Goal: Transaction & Acquisition: Purchase product/service

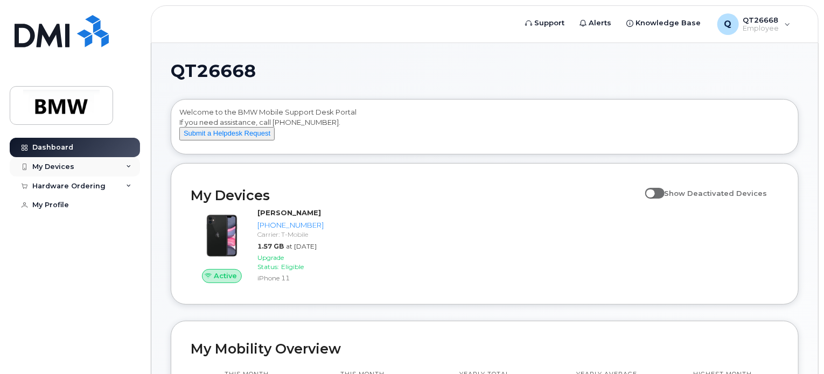
click at [119, 170] on div "My Devices" at bounding box center [75, 166] width 130 height 19
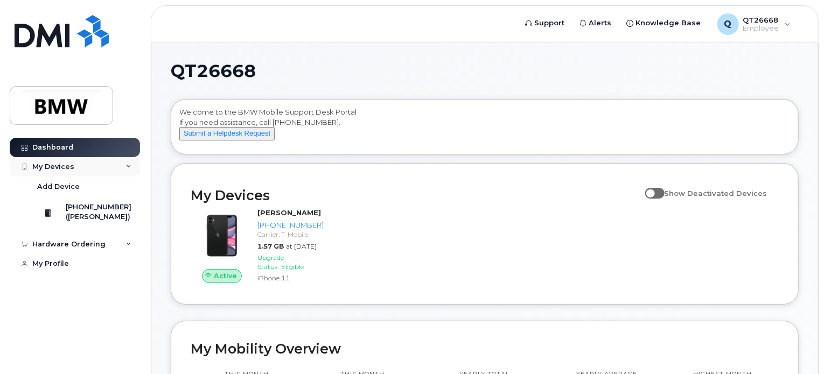
click at [119, 170] on div "My Devices" at bounding box center [75, 166] width 130 height 19
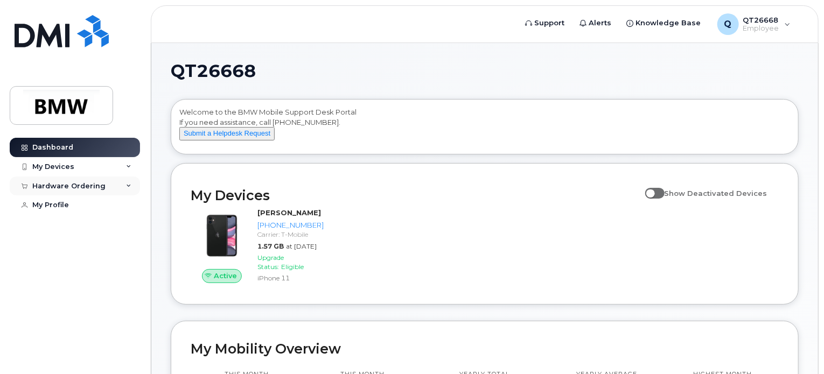
click at [118, 181] on div "Hardware Ordering" at bounding box center [75, 186] width 130 height 19
click at [67, 204] on div "New Order" at bounding box center [57, 206] width 41 height 10
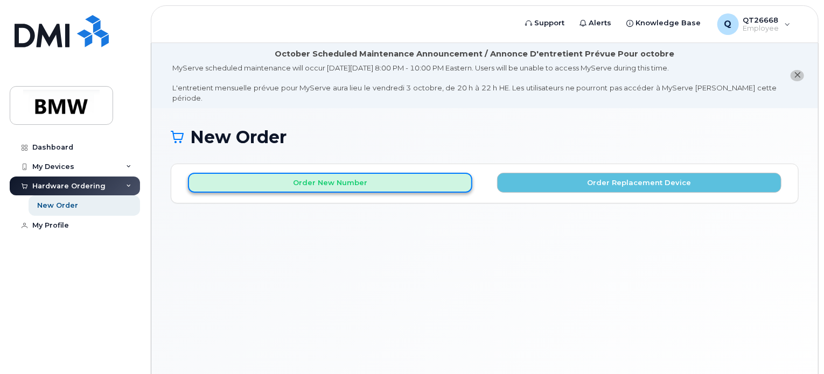
click at [403, 173] on button "Order New Number" at bounding box center [330, 183] width 284 height 20
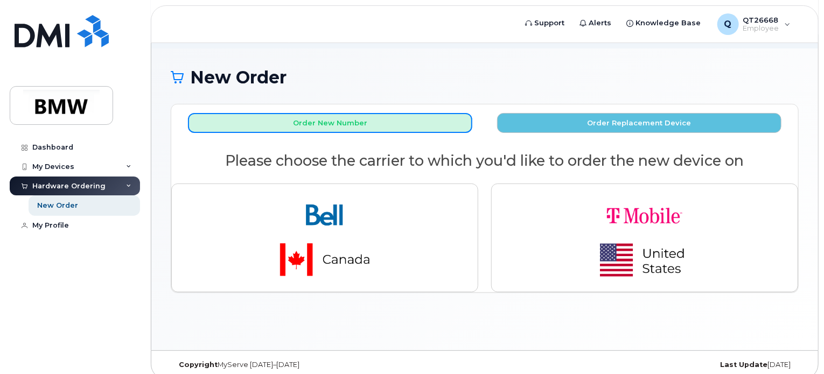
scroll to position [60, 0]
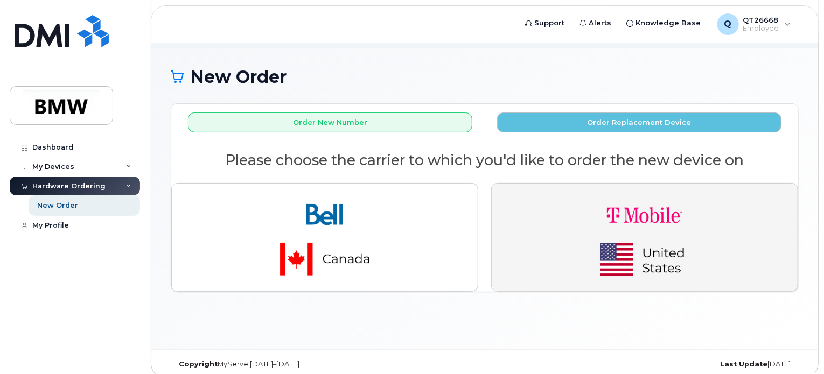
click at [578, 214] on img "button" at bounding box center [644, 237] width 151 height 90
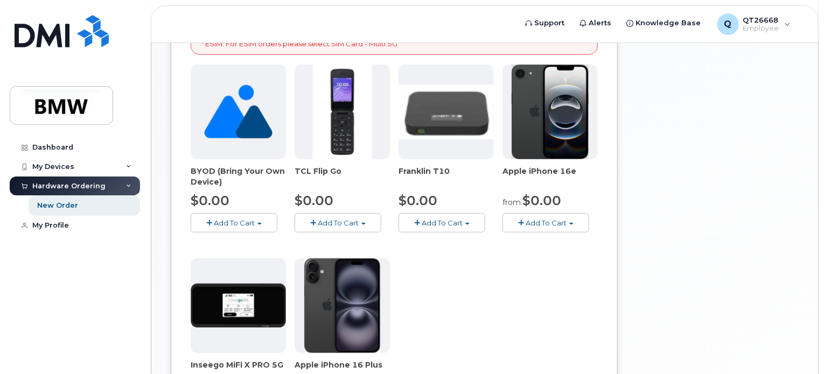
scroll to position [330, 0]
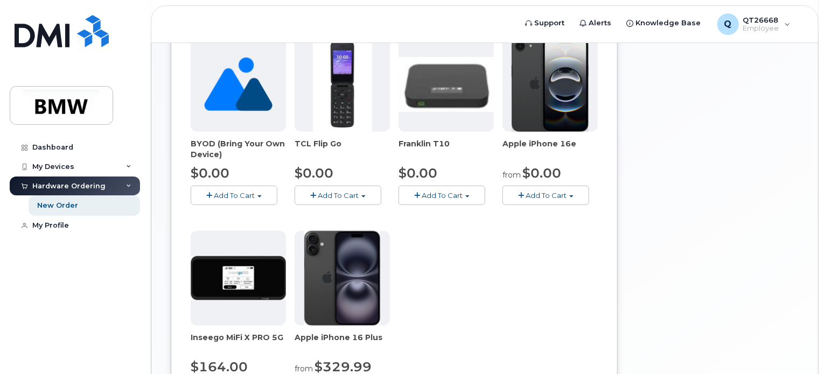
click at [552, 191] on span "Add To Cart" at bounding box center [546, 195] width 41 height 9
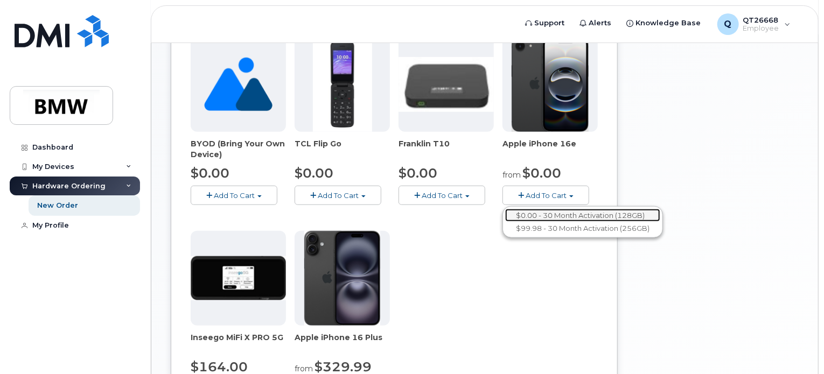
click at [534, 209] on link "$0.00 - 30 Month Activation (128GB)" at bounding box center [582, 215] width 155 height 13
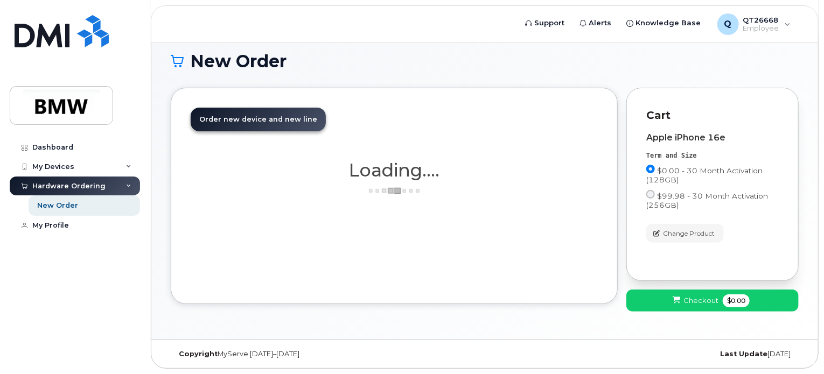
scroll to position [65, 0]
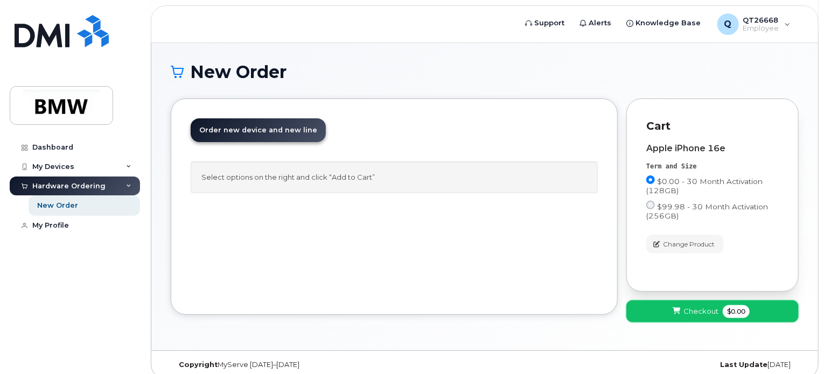
click at [671, 303] on button "Checkout $0.00" at bounding box center [712, 311] width 172 height 22
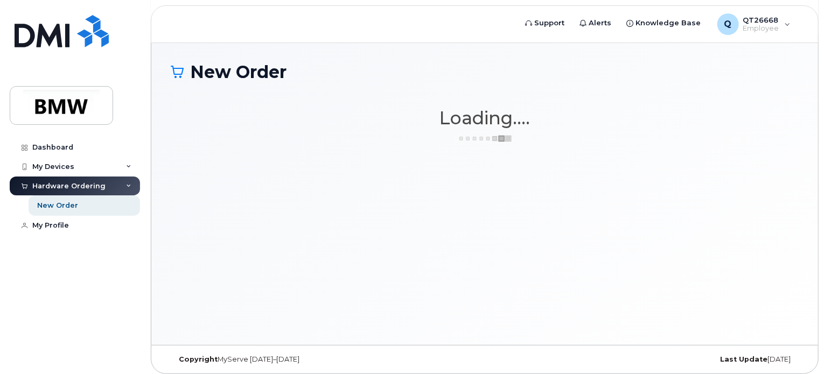
scroll to position [60, 0]
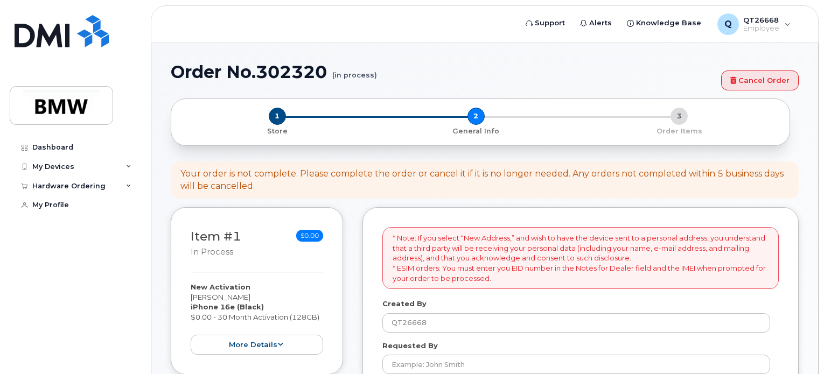
select select
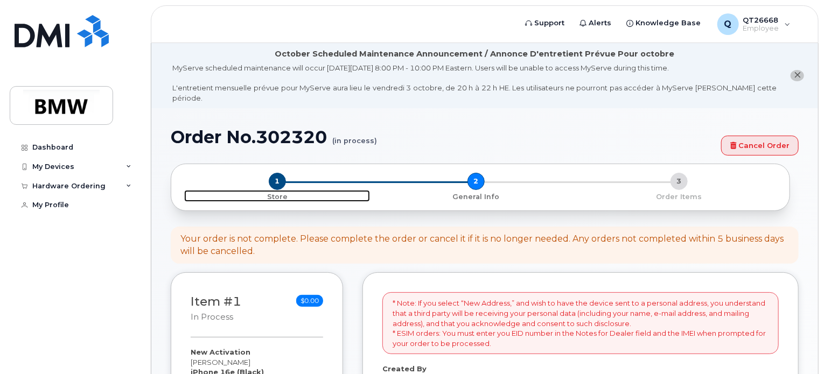
click at [278, 174] on span "1" at bounding box center [277, 181] width 17 height 17
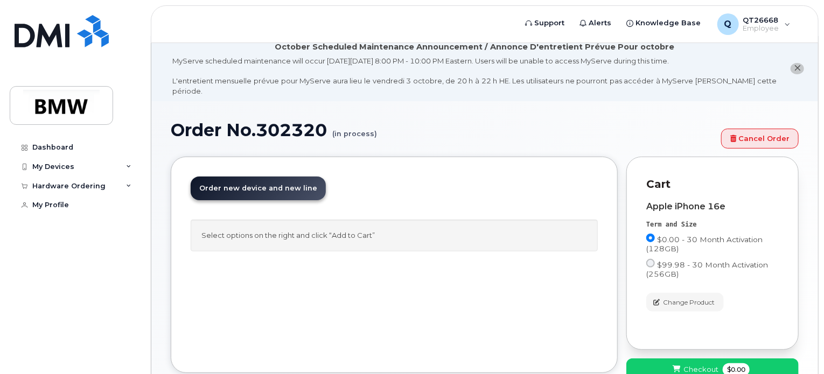
scroll to position [65, 0]
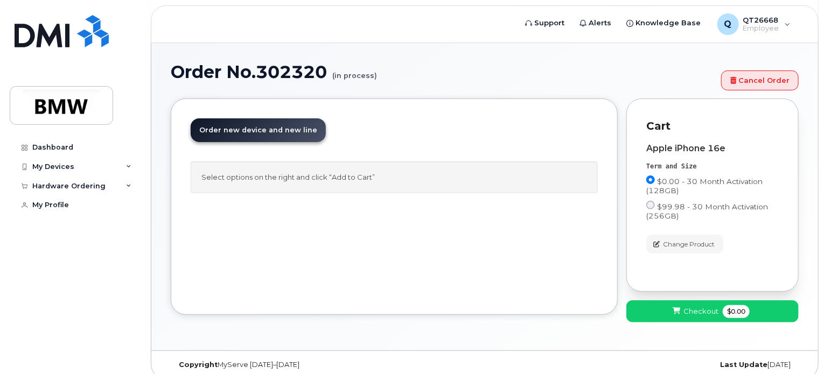
click at [280, 125] on link "Order new device and new line Order new device for existing or suspended line O…" at bounding box center [258, 130] width 135 height 24
click at [668, 300] on button "Checkout $0.00" at bounding box center [712, 311] width 172 height 22
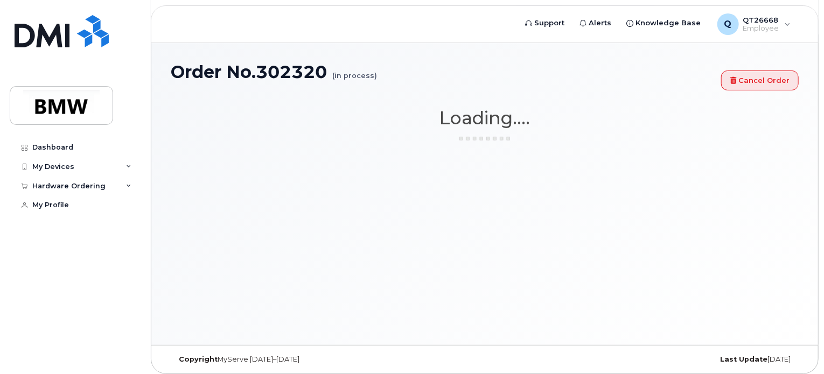
scroll to position [60, 0]
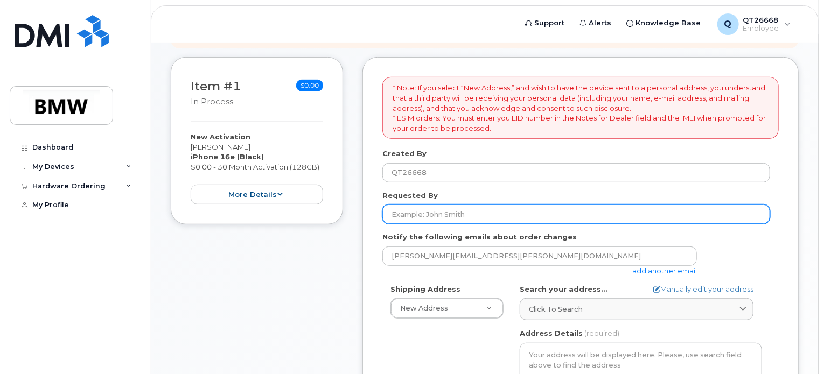
scroll to position [323, 0]
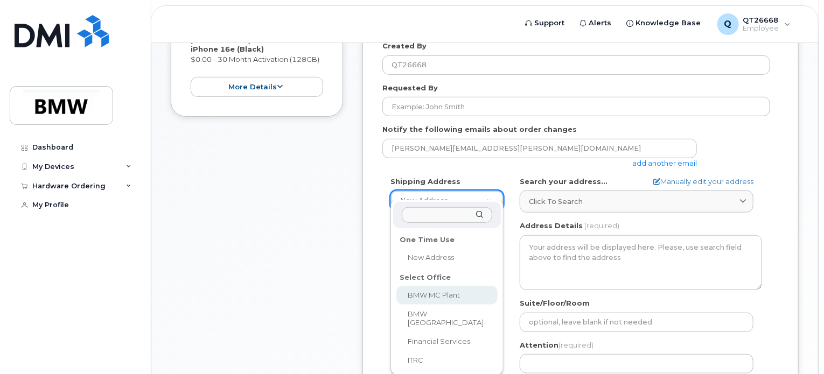
select select
type textarea "1400 Highway 101 S GREER SC 29651-6731 UNITED STATES Greer South Carolina 29651…"
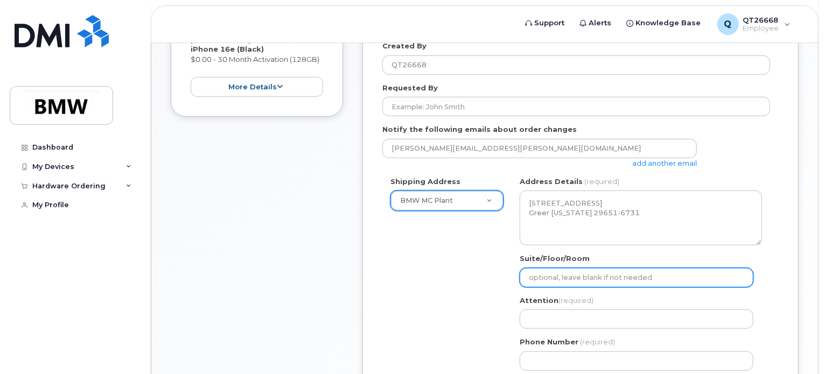
click at [538, 270] on input "Suite/Floor/Room" at bounding box center [637, 277] width 234 height 19
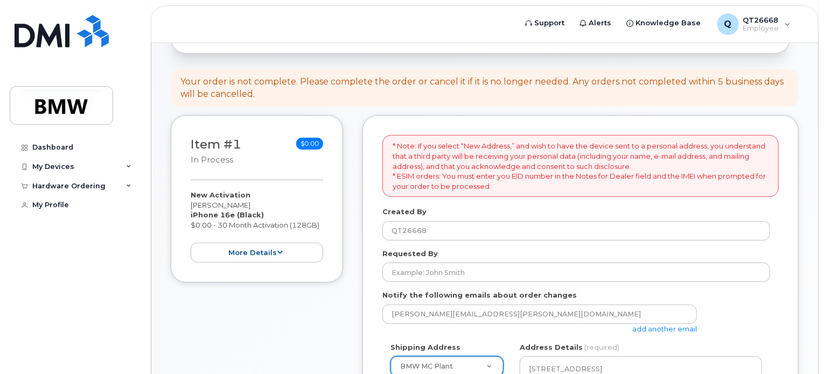
scroll to position [215, 0]
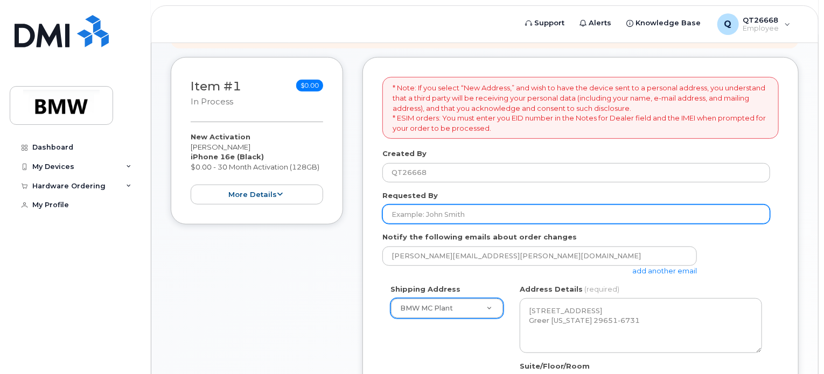
click at [443, 210] on input "Requested By" at bounding box center [576, 214] width 388 height 19
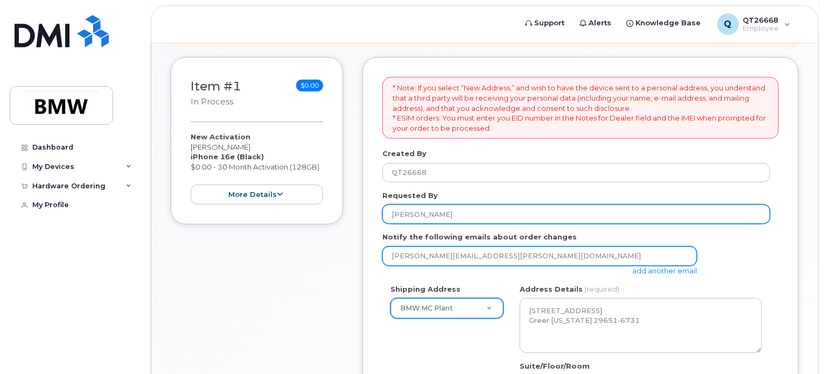
type input "[PERSON_NAME]"
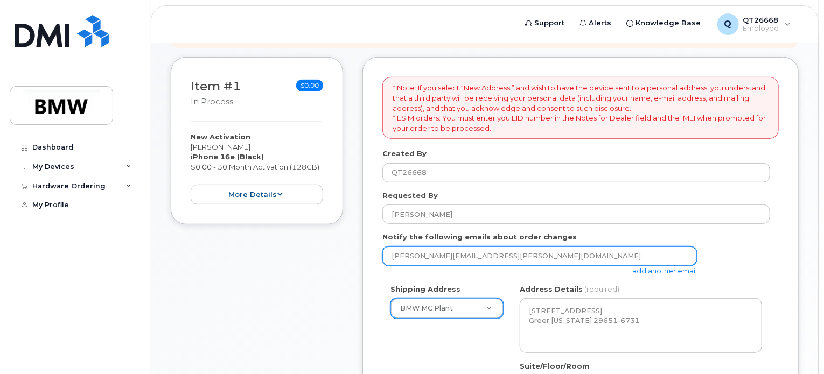
click at [488, 251] on input "ernest.webber@bmwmc.com" at bounding box center [539, 256] width 314 height 19
click at [540, 254] on input "ernest.webber@bmwmc.com" at bounding box center [539, 256] width 314 height 19
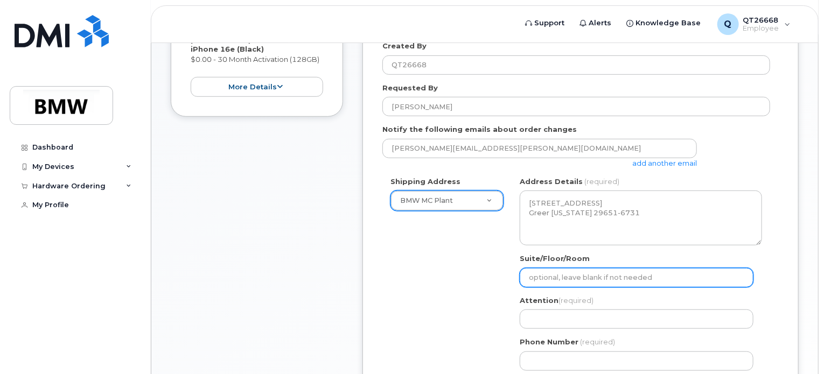
click at [584, 269] on input "Suite/Floor/Room" at bounding box center [637, 277] width 234 height 19
select select
type input "H"
select select
type input "Ha"
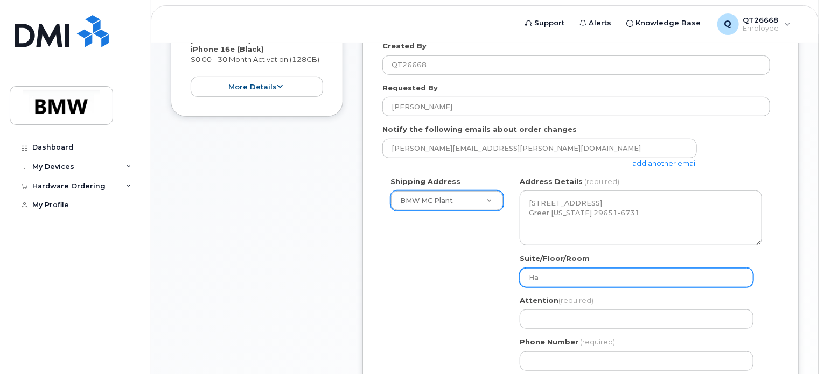
select select
type input "Hal"
select select
type input "Hall"
select select
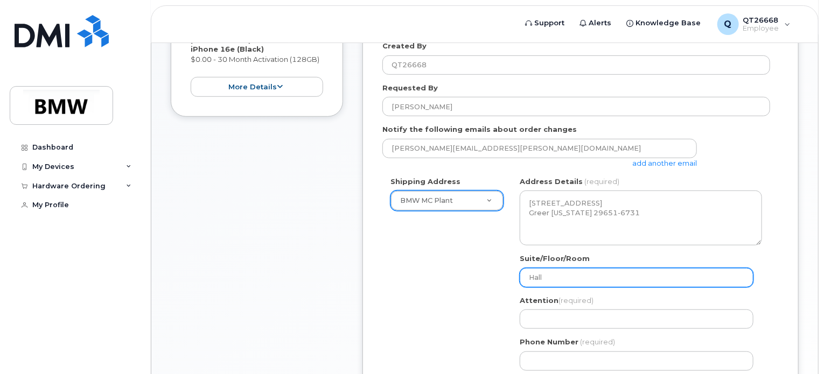
type input "Hall 3"
select select
type input "Hall 32"
select select
type input "Hall 32."
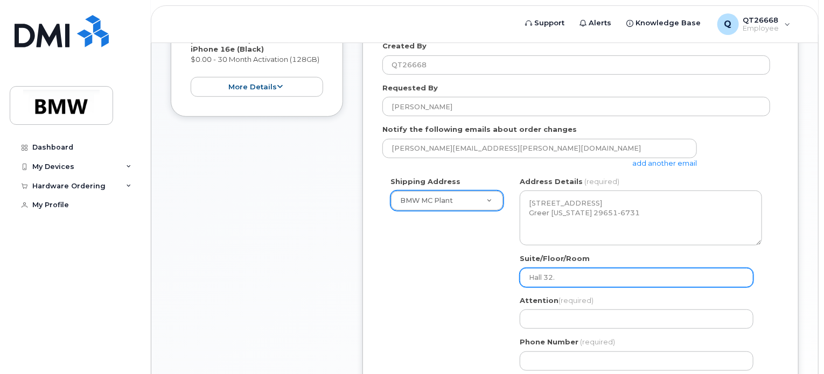
select select
type input "Hall 32.0"
select select
type input "Hall 32.0 B"
select select
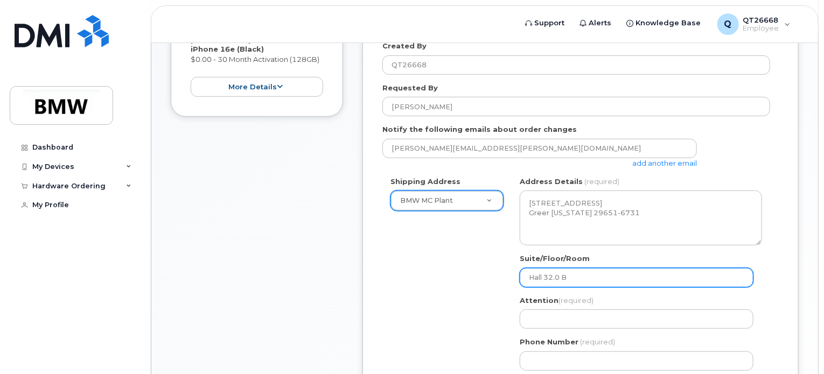
type input "Hall 32.0 Bo"
select select
type input "Hall 32.0 Bod"
select select
type input "Hall 32.0 Body"
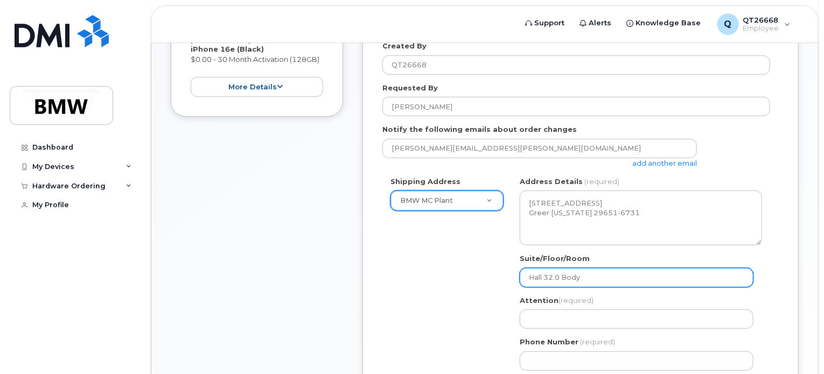
select select
type input "Hall 32.0 Body S"
select select
type input "Hall 32.0 Body Sh"
select select
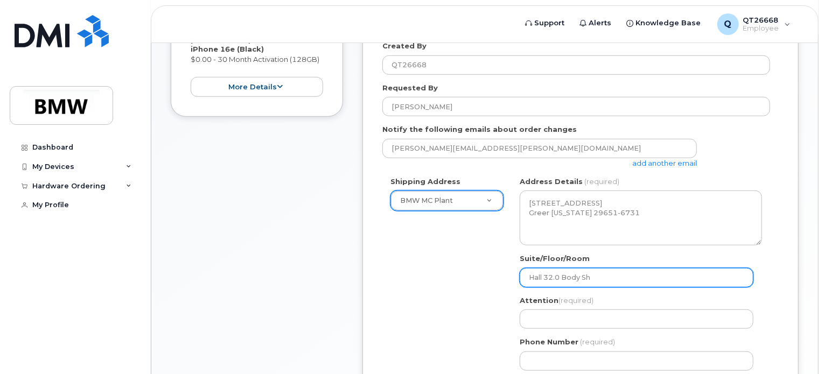
type input "Hall 32.0 Body Sho"
select select
type input "Hall 32.0 Body Shop"
select select
type input "Hall 32.0 Body Shop C"
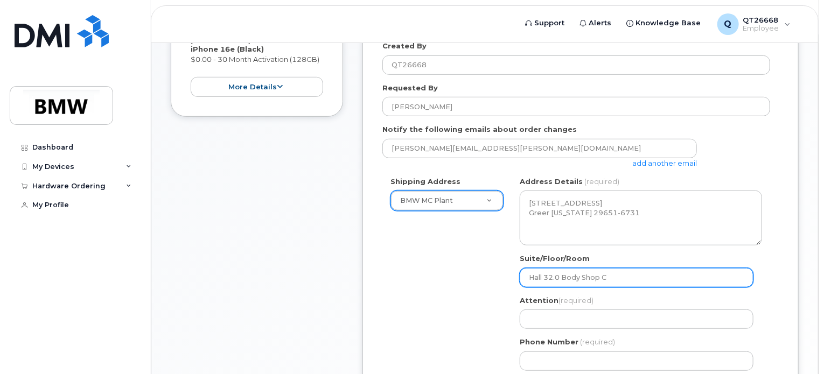
select select
type input "Hall 32.0 Body Shop Co"
select select
type input "Hall 32.0 Body Shop Col"
select select
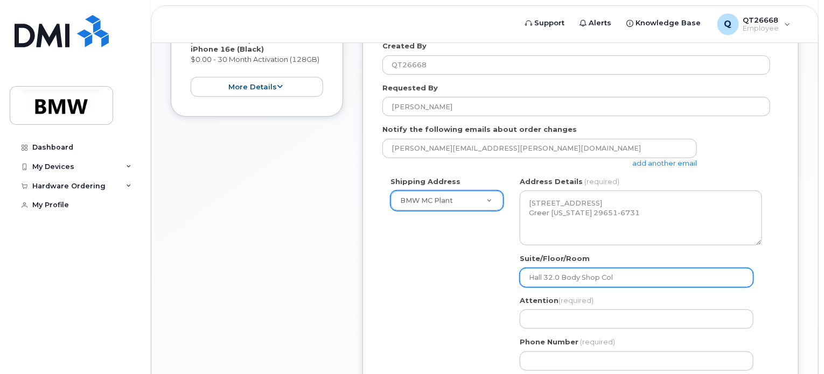
type input "Hall 32.0 Body Shop Colu"
select select
type input "Hall 32.0 Body Shop Colum"
select select
type input "Hall 32.0 Body Shop Column"
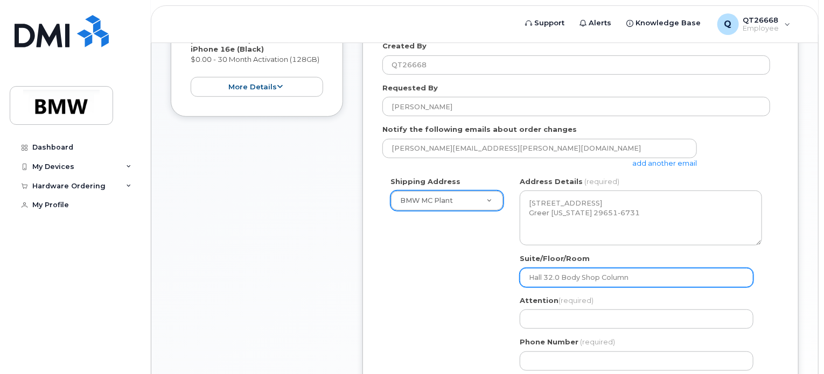
select select
type input "Hall 32.0 Body Shop Column H"
select select
type input "Hall 32.0 Body Shop Column H1"
select select
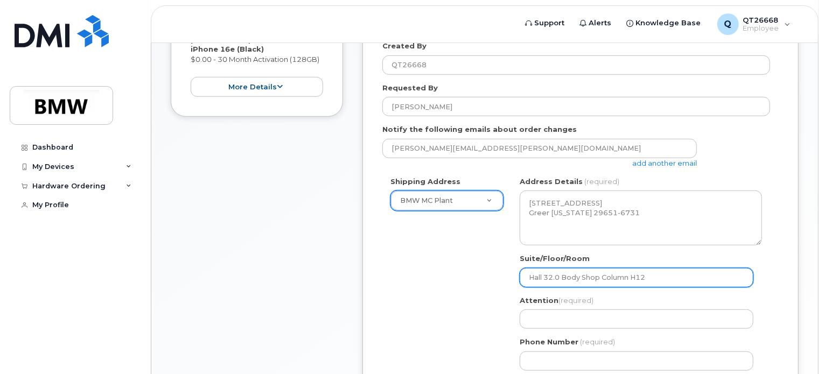
type input "Hall 32.0 Body Shop Column H12"
select select
type input "Hall 32.0 Body Shop Column H12 S"
select select
type input "Hall 32.0 Body Shop Column H12 Se"
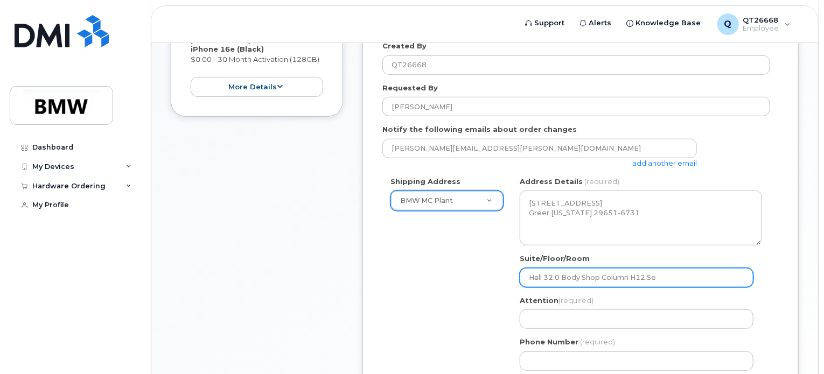
select select
type input "Hall 32.0 Body Shop Column H12 Sec"
select select
type input "Hall 32.0 Body Shop Column H12 Sect"
drag, startPoint x: 668, startPoint y: 265, endPoint x: 648, endPoint y: 268, distance: 20.0
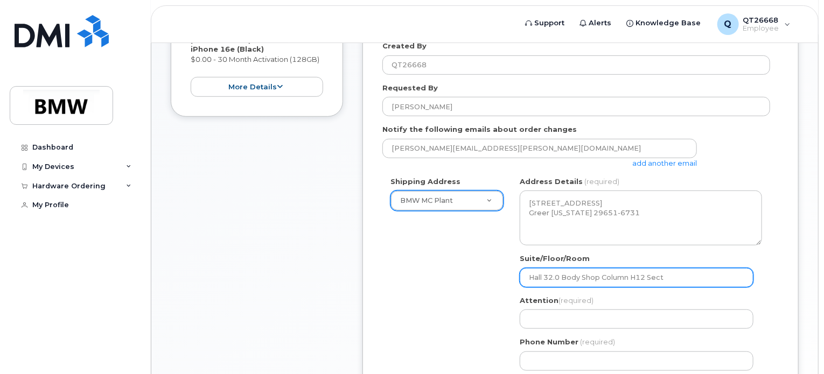
click at [648, 268] on input "Hall 32.0 Body Shop Column H12 Sect" at bounding box center [637, 277] width 234 height 19
drag, startPoint x: 546, startPoint y: 265, endPoint x: 520, endPoint y: 262, distance: 26.0
click at [520, 268] on input "Hall 32.0 Body Shop Column H12 Sect" at bounding box center [637, 277] width 234 height 19
select select
type input "32.0 Body Shop Column H12 Sect"
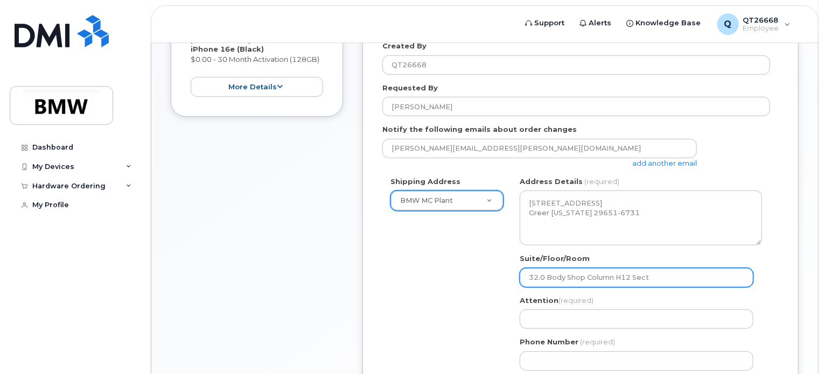
click at [676, 268] on input "32.0 Body Shop Column H12 Sect" at bounding box center [637, 277] width 234 height 19
click at [642, 269] on input "32.0 Body Shop Column H12 Sect" at bounding box center [637, 277] width 234 height 19
drag, startPoint x: 648, startPoint y: 267, endPoint x: 632, endPoint y: 271, distance: 16.6
click at [632, 271] on input "32.0 Body Shop Column H12 Sect" at bounding box center [637, 277] width 234 height 19
select select
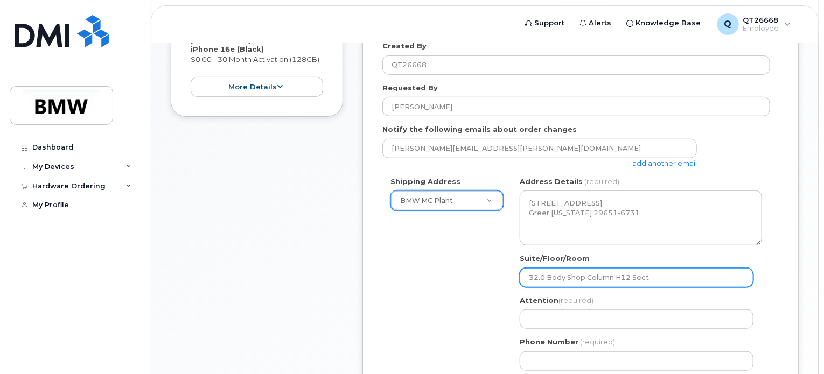
type input "32.0 Body Shop Column H12"
select select
type input "32.0 Body Shop Column H12 O"
select select
type input "32.0 Body Shop Column H12 Of"
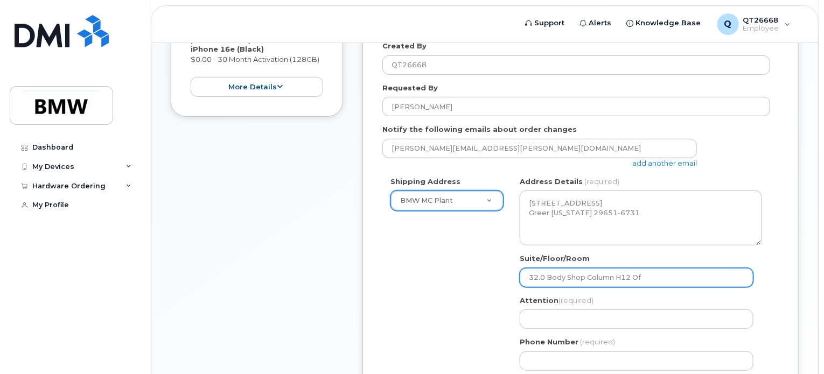
select select
type input "32.0 Body Shop Column H12 Off"
select select
type input "32.0 Body Shop Column H12 Offi"
select select
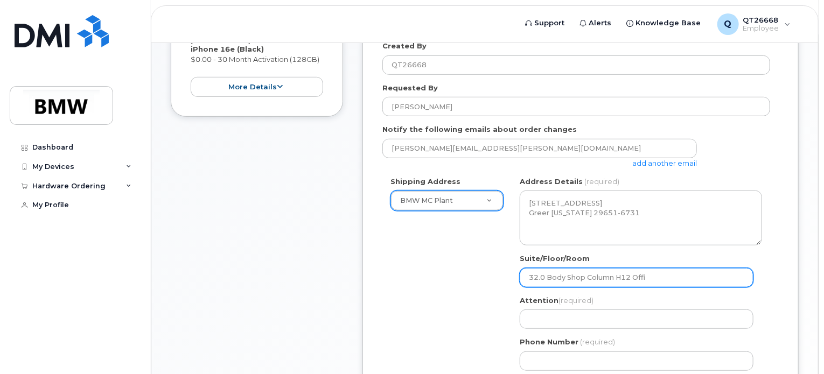
type input "32.0 Body Shop Column H12 Offic"
select select
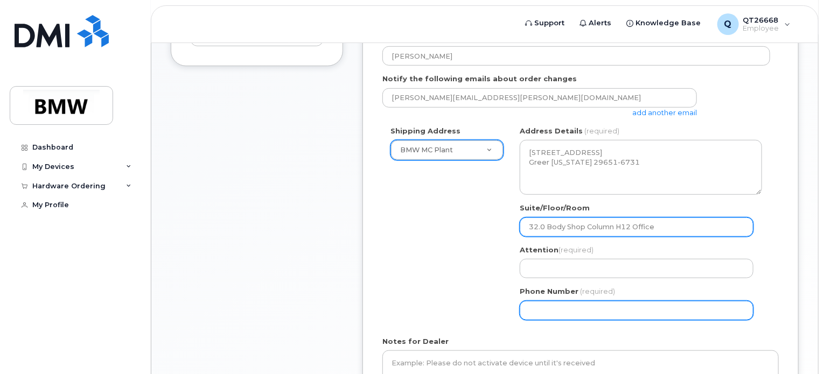
scroll to position [431, 0]
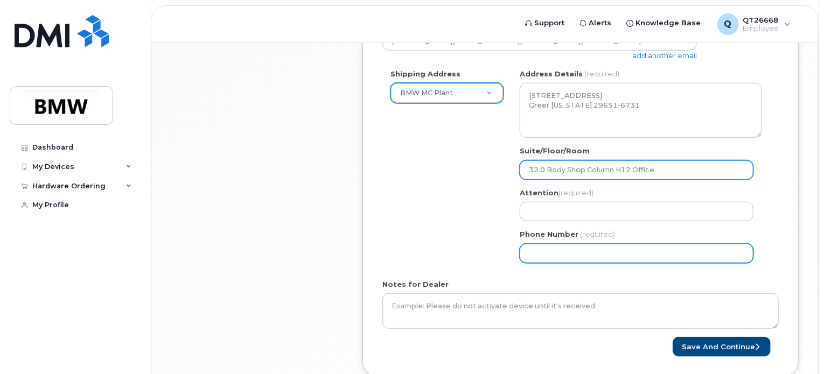
type input "32.0 Body Shop Column H12 Office"
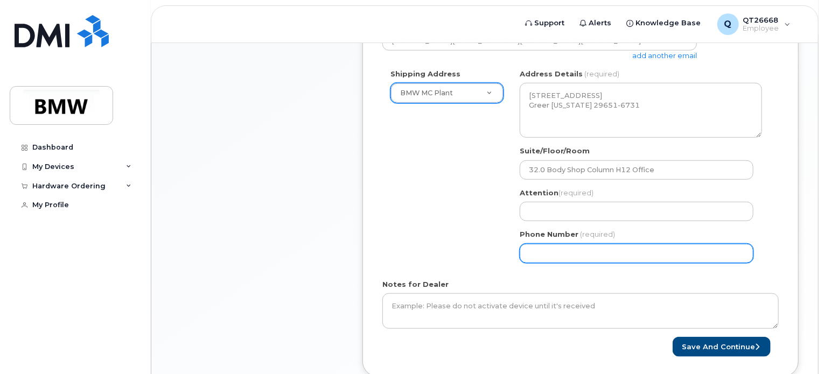
click at [569, 246] on input "Phone Number" at bounding box center [637, 253] width 234 height 19
type input "8643578277"
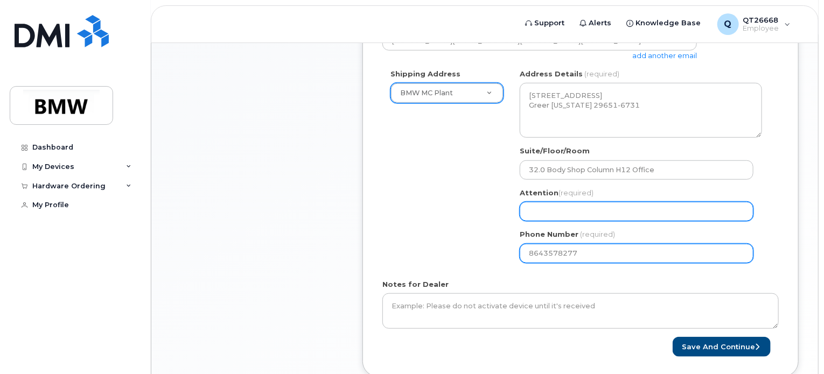
type input "Ernest E Webber"
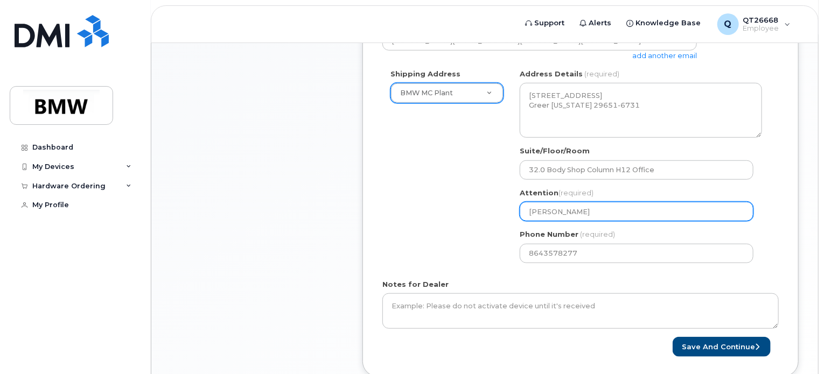
drag, startPoint x: 594, startPoint y: 197, endPoint x: 526, endPoint y: 197, distance: 68.4
click at [526, 202] on input "Ernest E Webber" at bounding box center [637, 211] width 234 height 19
select select
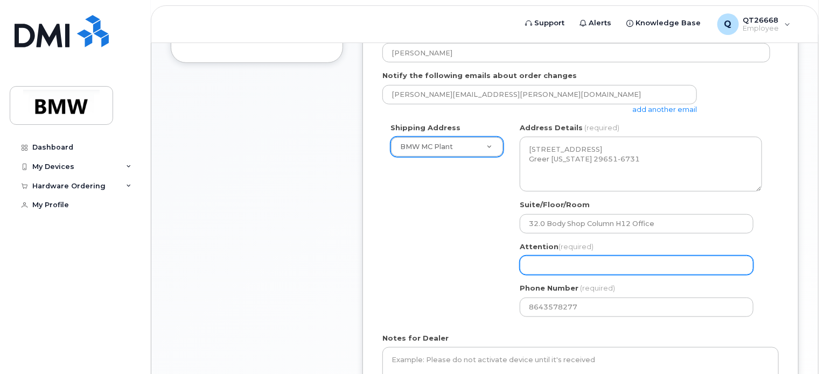
click at [549, 256] on input "Attention (required)" at bounding box center [637, 265] width 234 height 19
type input "Ernest E Webber"
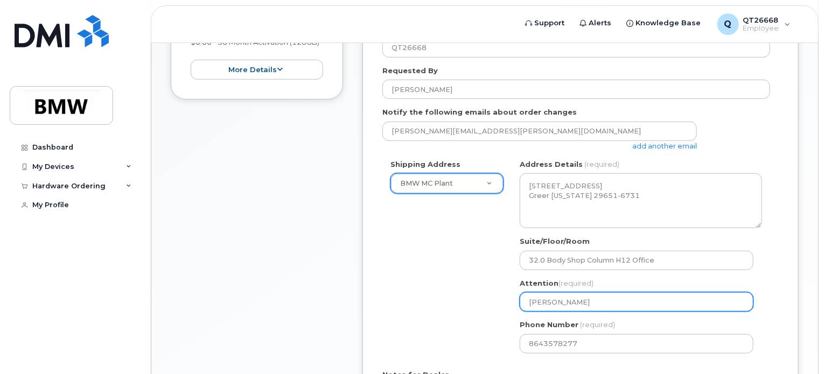
scroll to position [323, 0]
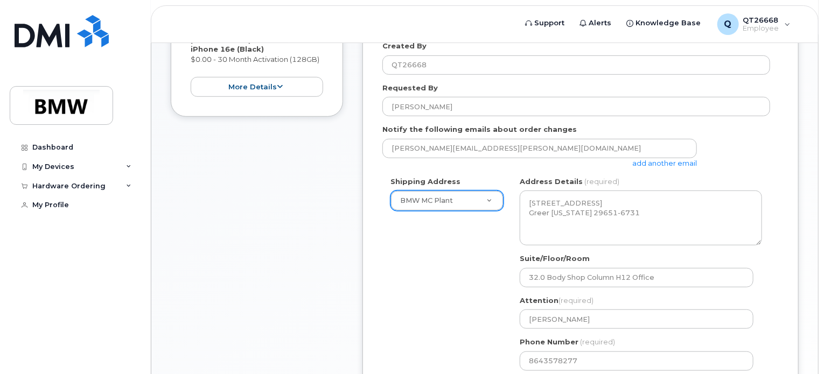
click at [491, 275] on div "Shipping Address BMW MC Plant New Address BMW MC Plant BMW North America Financ…" at bounding box center [576, 278] width 388 height 202
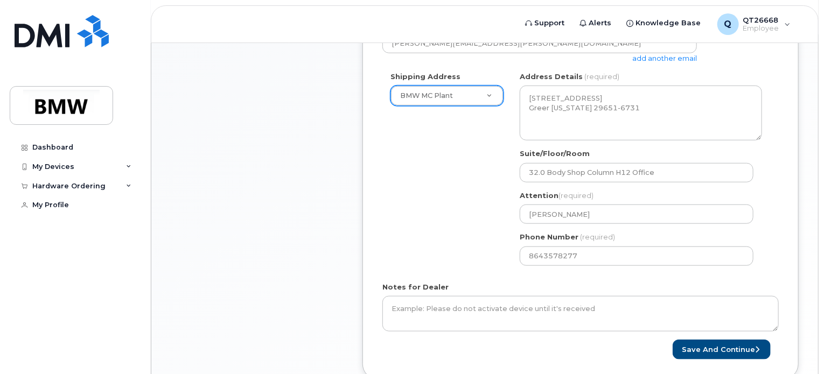
scroll to position [431, 0]
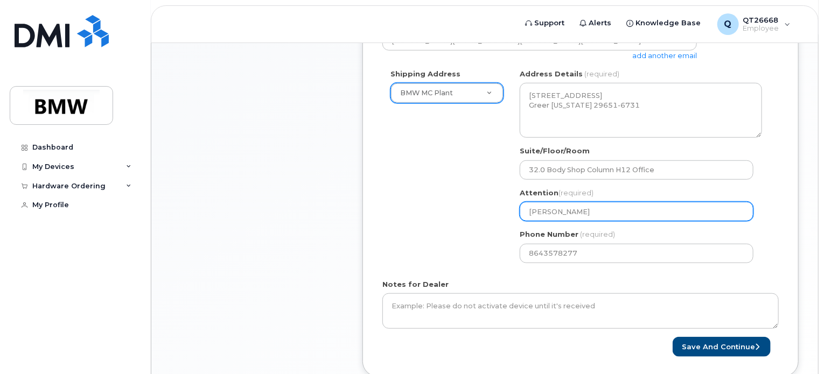
drag, startPoint x: 594, startPoint y: 203, endPoint x: 512, endPoint y: 202, distance: 82.4
click at [512, 202] on div "SC Greer Search your address... Manually edit your address Click to search No a…" at bounding box center [641, 170] width 258 height 202
select select
type input "F"
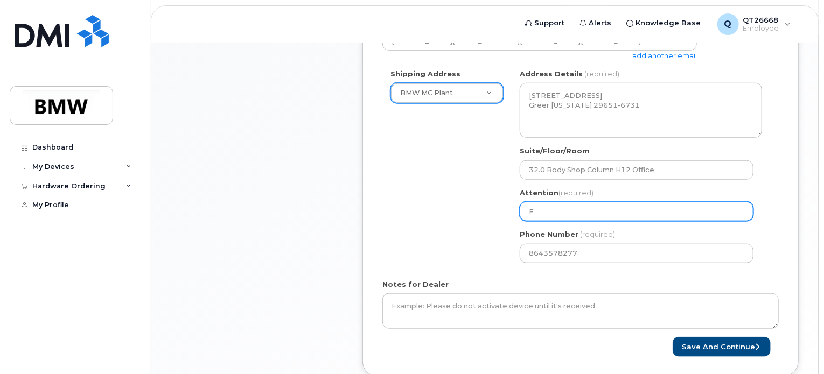
select select
type input "Fr"
select select
type input "Fra"
select select
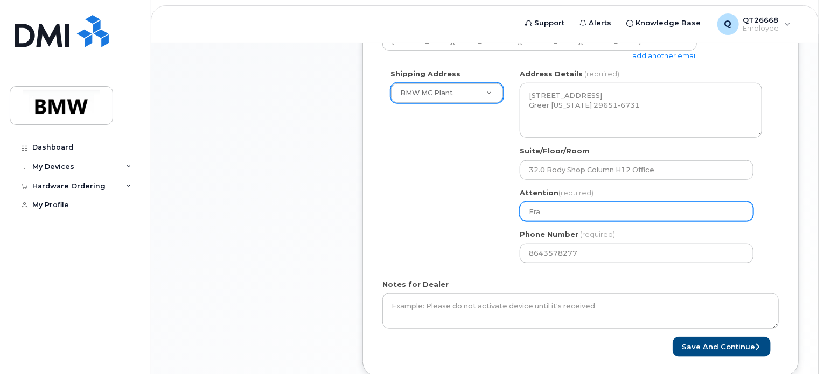
type input "Fran"
select select
type input "Frane"
select select
type input "Fran"
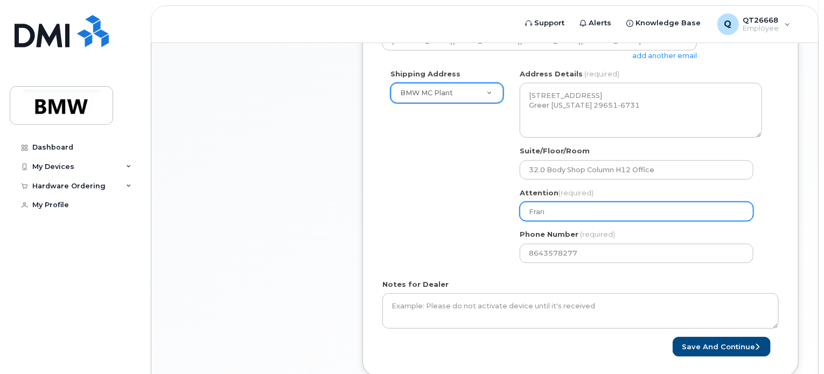
select select
type input "Franc"
select select
type input "France"
select select
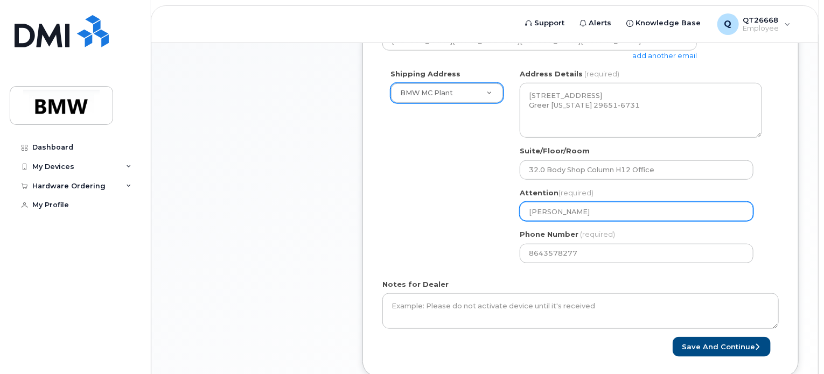
type input "Frances"
select select
type input "Frances F"
select select
type input "Frances Fa"
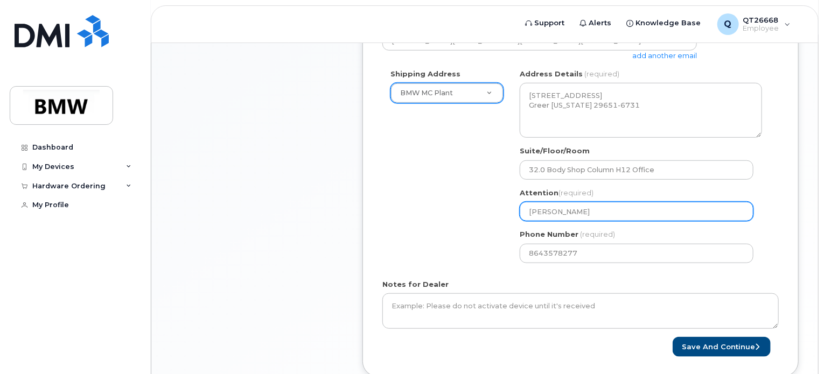
select select
type input "Frances Fal"
select select
type input "Frances Falk"
select select
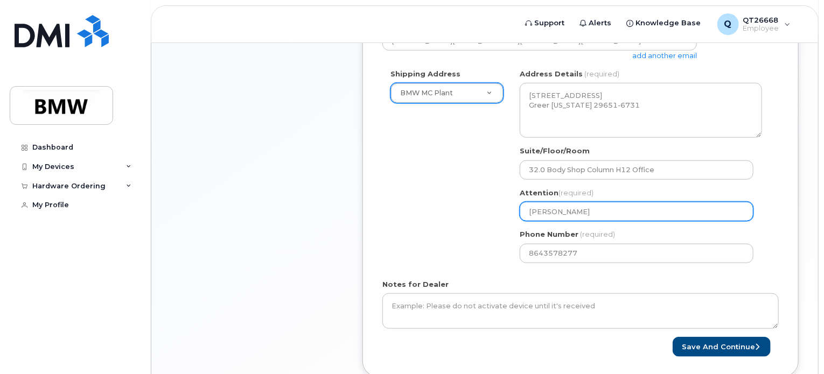
type input "Frances Falke"
select select
type input "Frances Falken"
select select
type input "Frances Falkenb"
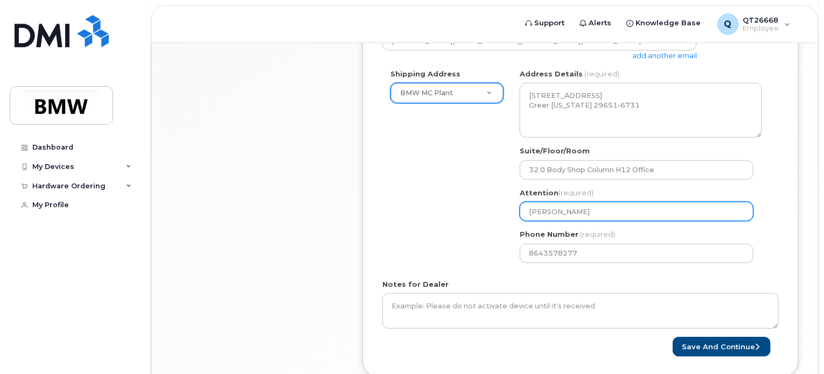
select select
type input "Frances Falkenbu"
select select
type input "Frances Falkenbur"
select select
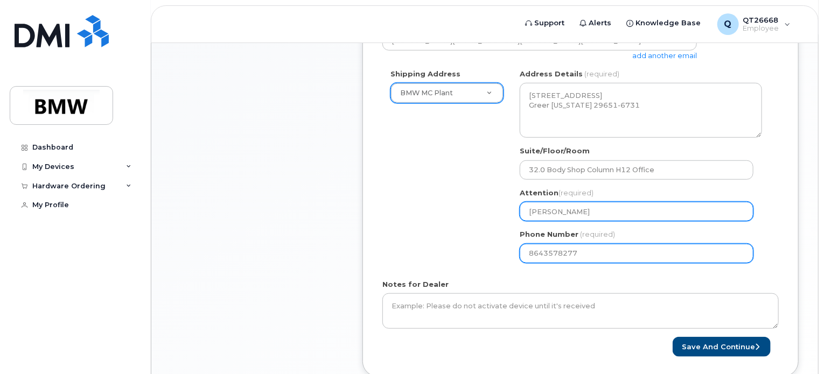
type input "[PERSON_NAME]"
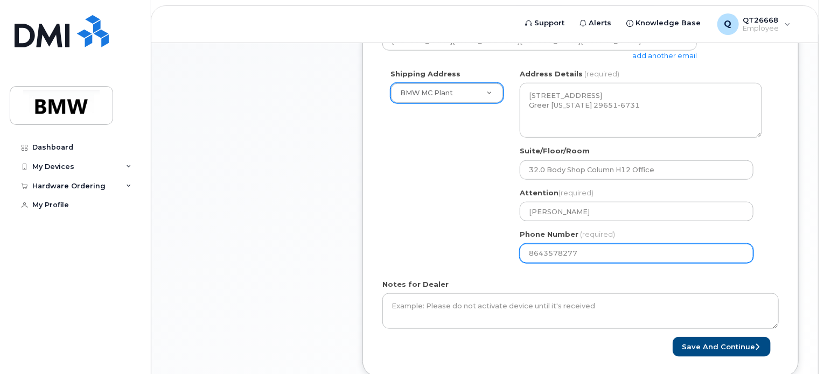
drag, startPoint x: 584, startPoint y: 245, endPoint x: 581, endPoint y: 239, distance: 7.0
click at [581, 244] on input "8643578277" at bounding box center [637, 253] width 234 height 19
click at [487, 225] on div "Shipping Address BMW MC Plant New Address BMW MC Plant BMW North America Financ…" at bounding box center [576, 170] width 388 height 202
drag, startPoint x: 590, startPoint y: 243, endPoint x: 543, endPoint y: 240, distance: 47.5
click at [543, 244] on input "8643578277" at bounding box center [637, 253] width 234 height 19
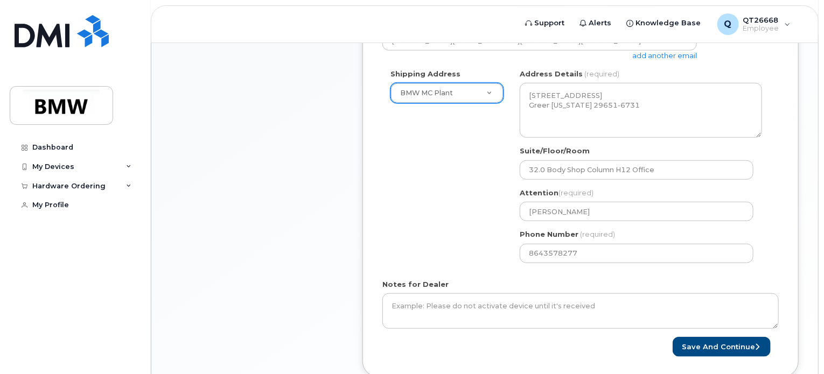
click at [486, 235] on div "Shipping Address BMW MC Plant New Address BMW MC Plant BMW North America Financ…" at bounding box center [576, 170] width 388 height 202
select select
type input "8"
drag, startPoint x: 593, startPoint y: 241, endPoint x: 540, endPoint y: 244, distance: 52.9
click at [540, 244] on input "Phone Number" at bounding box center [637, 253] width 234 height 19
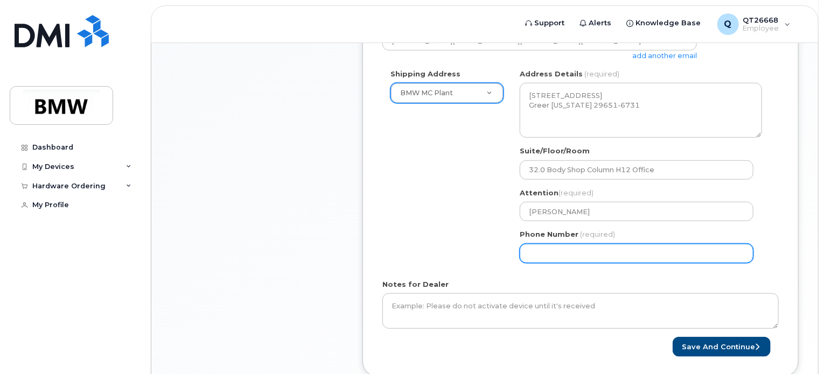
type input "1"
click at [485, 221] on div "Shipping Address BMW MC Plant New Address BMW MC Plant BMW North America Financ…" at bounding box center [576, 170] width 388 height 202
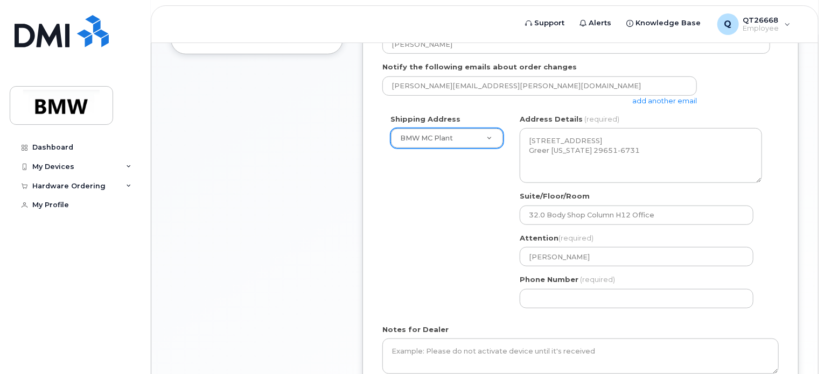
scroll to position [492, 0]
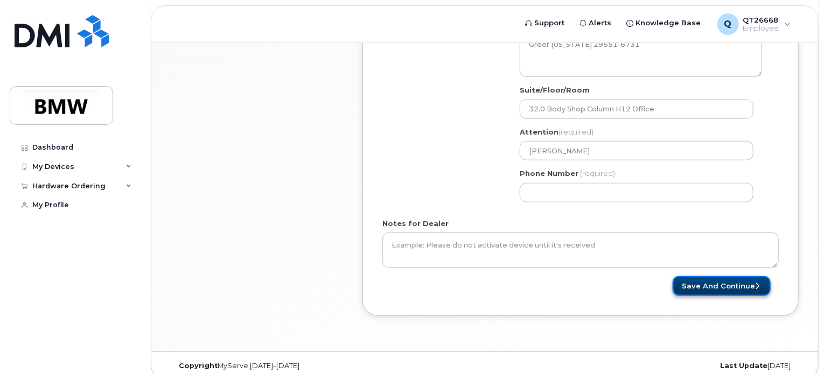
click at [712, 279] on button "Save and Continue" at bounding box center [722, 286] width 98 height 20
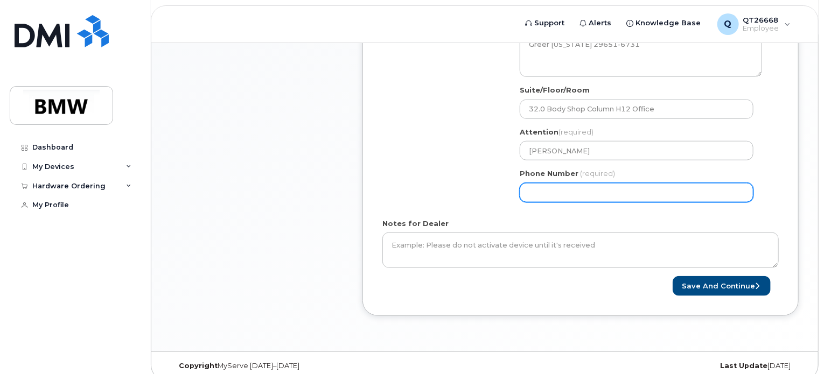
click at [552, 183] on input "Phone Number" at bounding box center [637, 192] width 234 height 19
click at [534, 183] on input "Phone Number" at bounding box center [637, 192] width 234 height 19
click at [538, 183] on input "Phone Number" at bounding box center [637, 192] width 234 height 19
type input "18645535092"
select select
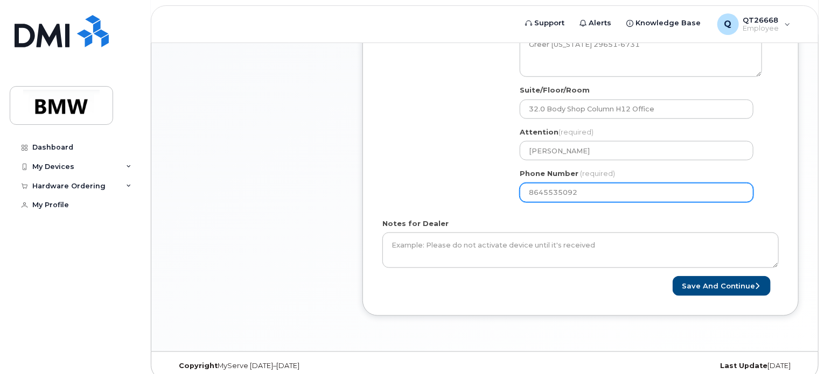
type input "8645535092"
click at [618, 288] on div "* Note: If you select “New Address,” and wish to have the device sent to a pers…" at bounding box center [580, 48] width 436 height 535
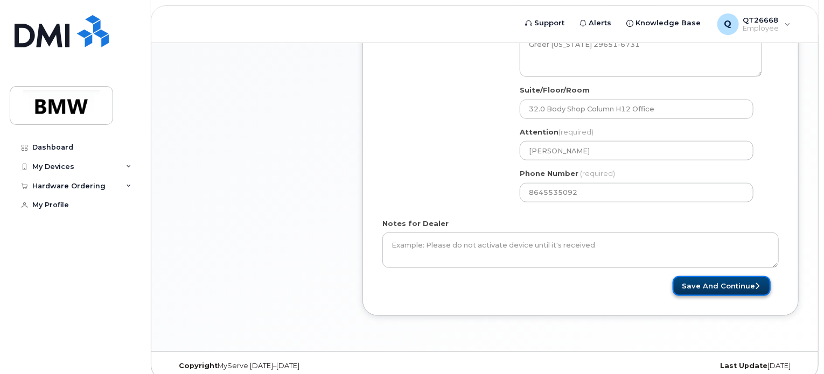
click at [691, 279] on button "Save and Continue" at bounding box center [722, 286] width 98 height 20
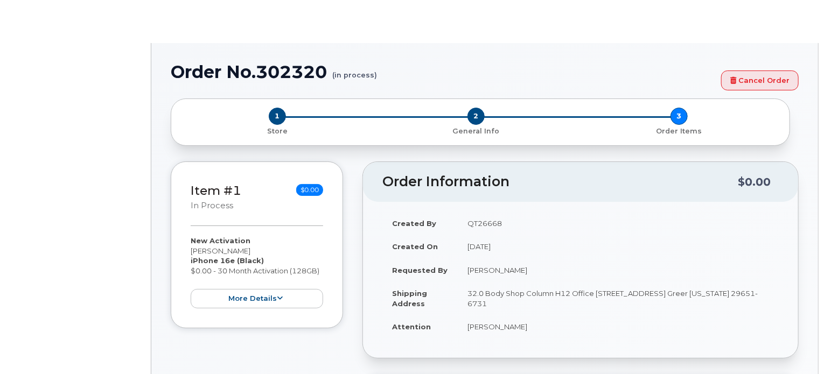
select select "1885307"
radio input "true"
type input "1899565"
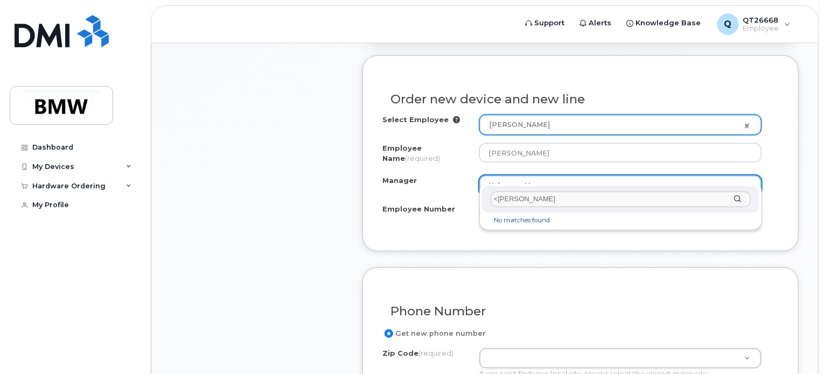
click at [495, 198] on input "<Meg" at bounding box center [621, 200] width 260 height 16
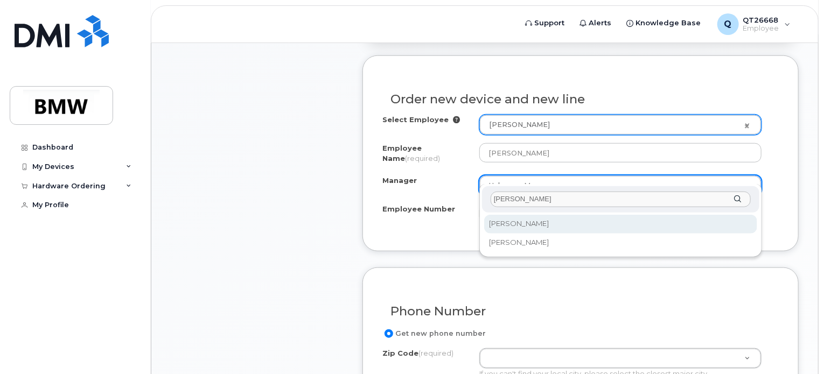
type input "Meg"
select select "1901370"
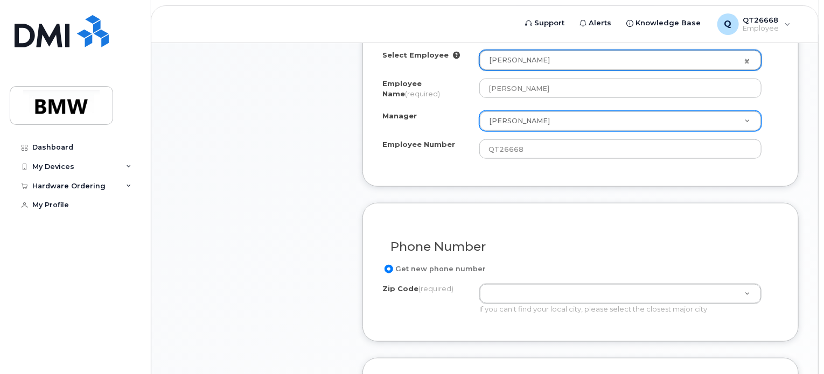
scroll to position [592, 0]
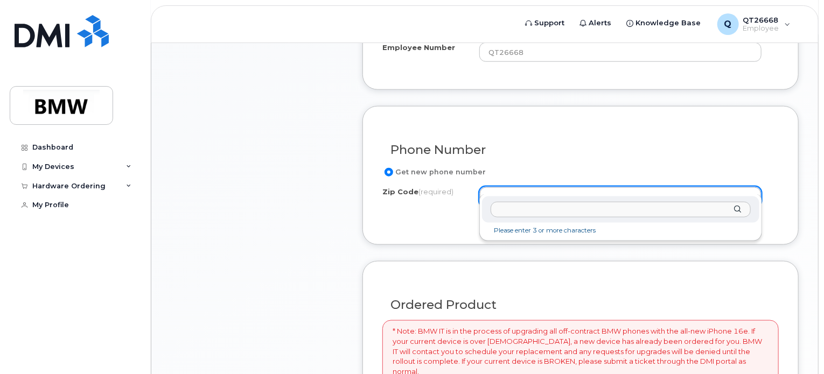
click at [542, 208] on input "Zip Code (required)" at bounding box center [621, 210] width 260 height 16
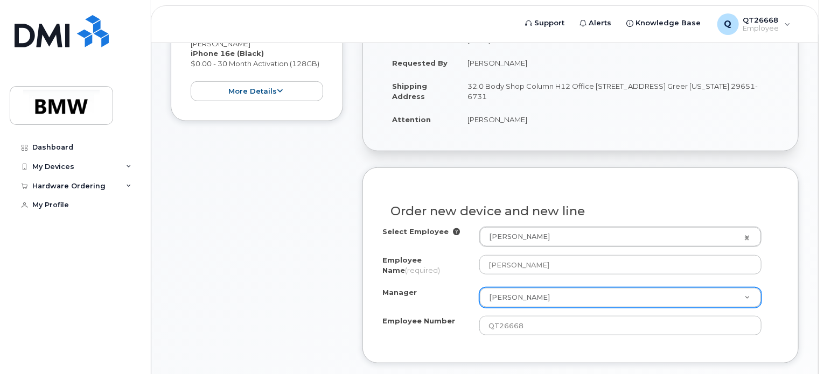
scroll to position [538, 0]
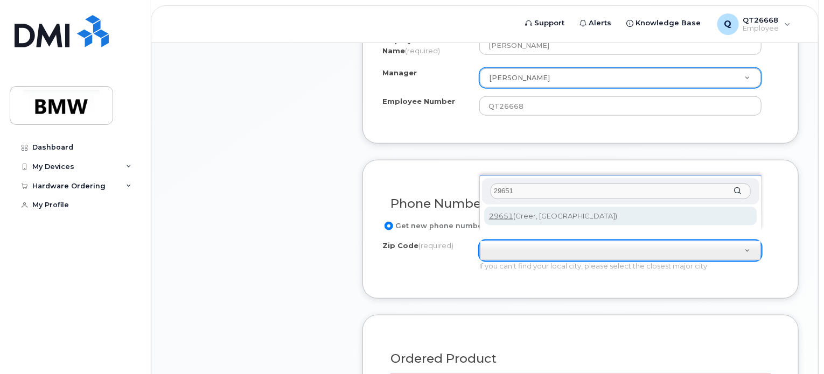
type input "29651"
type input "29651 (Greer, SC)"
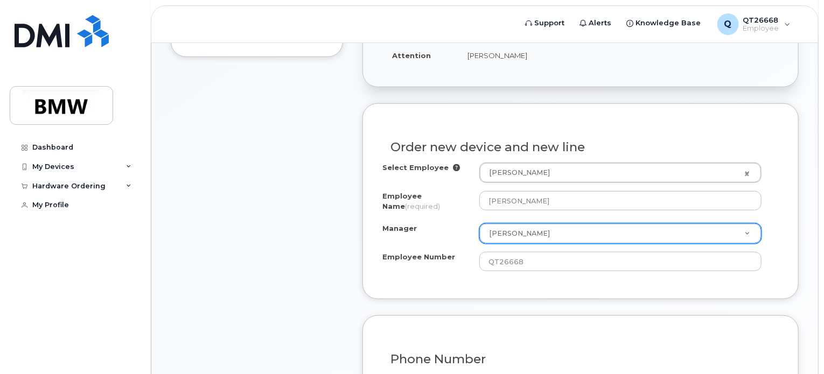
scroll to position [384, 0]
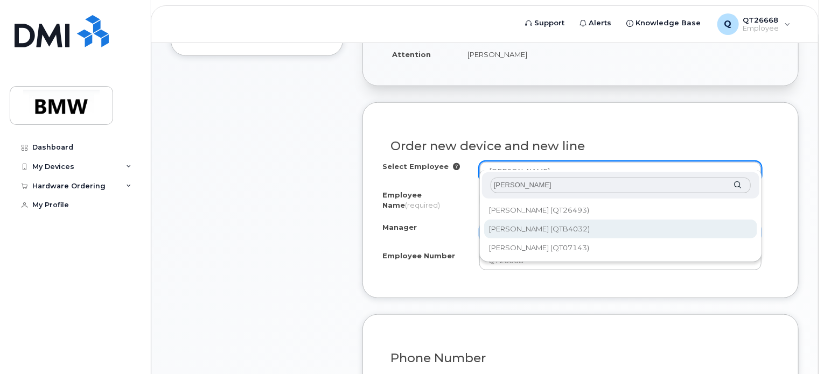
type input "Frances Fa"
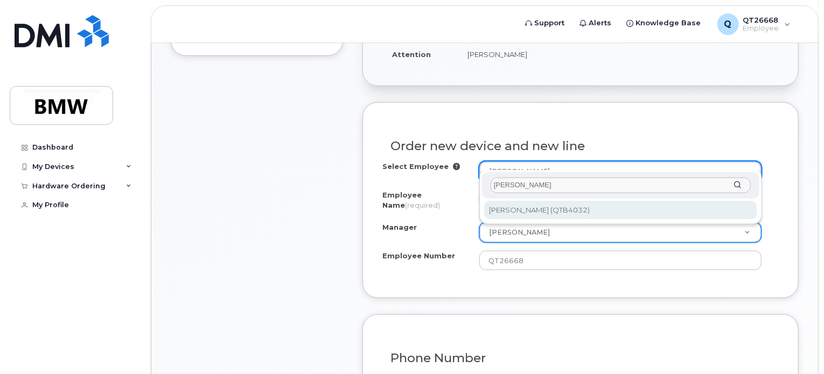
type input "1901439"
type input "[PERSON_NAME]"
type input "QTB4032"
type input "2726"
select select "1901370"
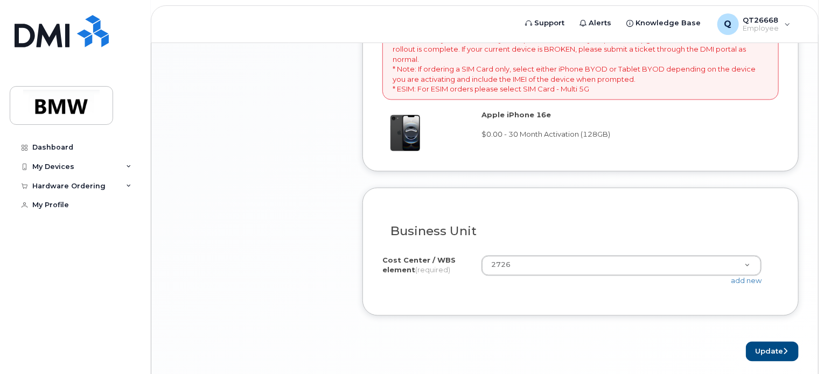
scroll to position [922, 0]
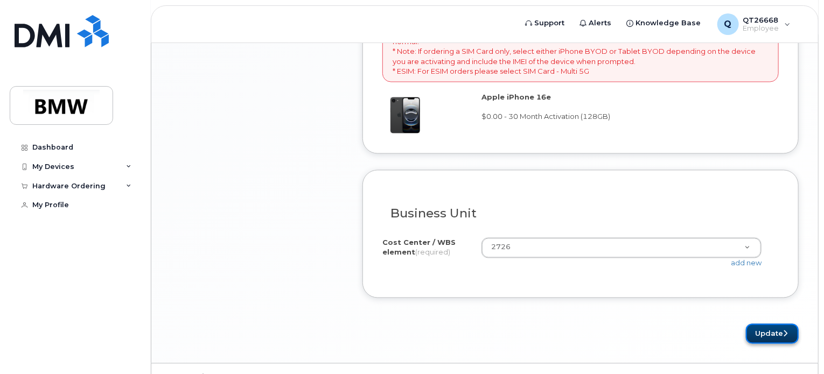
click at [780, 324] on button "Update" at bounding box center [772, 334] width 53 height 20
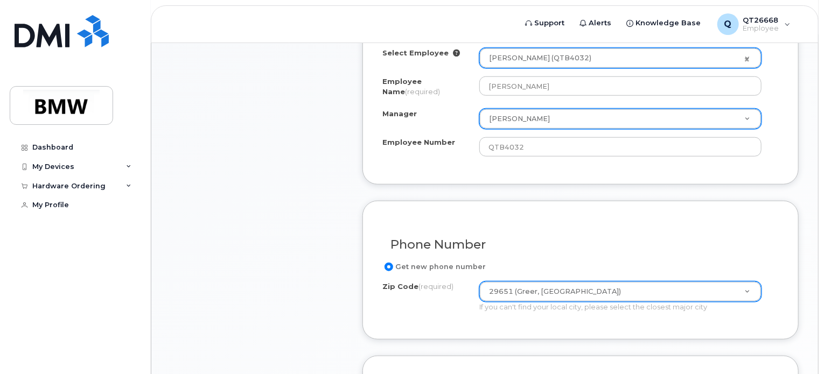
scroll to position [548, 0]
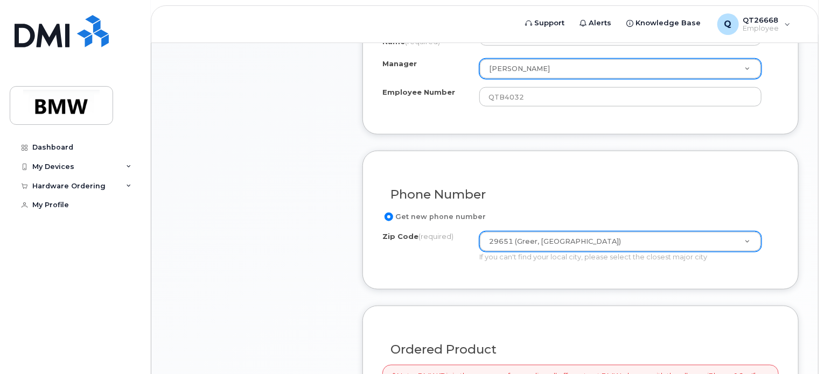
drag, startPoint x: 524, startPoint y: 191, endPoint x: 515, endPoint y: 194, distance: 9.7
click at [524, 191] on div "Phone Number" at bounding box center [580, 190] width 396 height 39
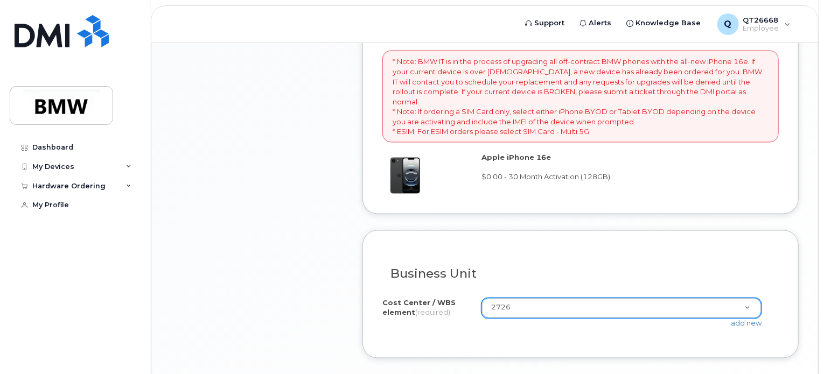
scroll to position [922, 0]
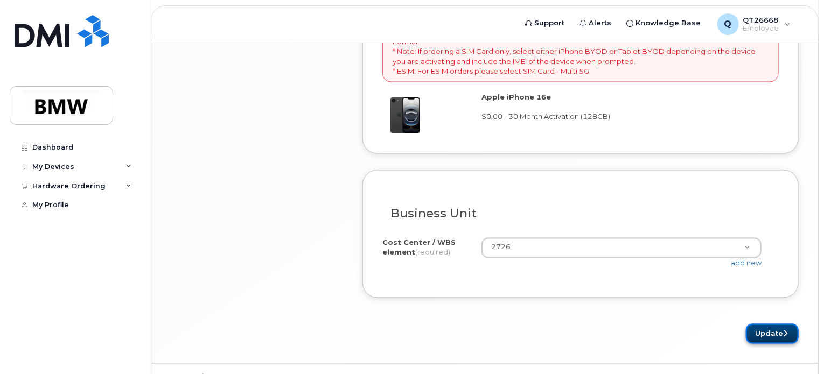
click at [778, 324] on button "Update" at bounding box center [772, 334] width 53 height 20
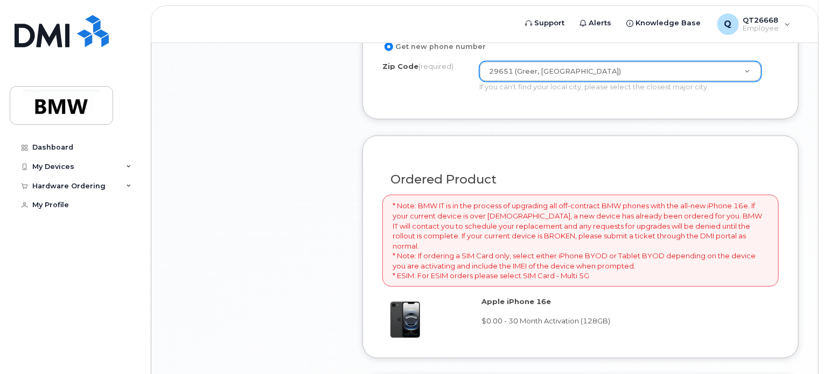
scroll to position [601, 0]
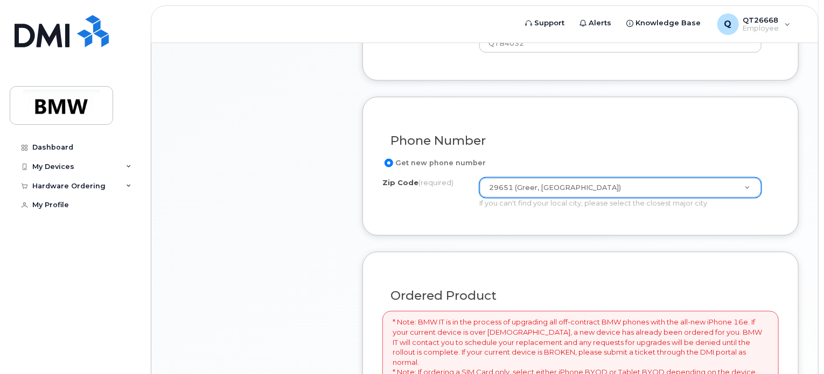
click at [494, 198] on div "If you can't find your local city, please select the closest major city" at bounding box center [620, 203] width 282 height 10
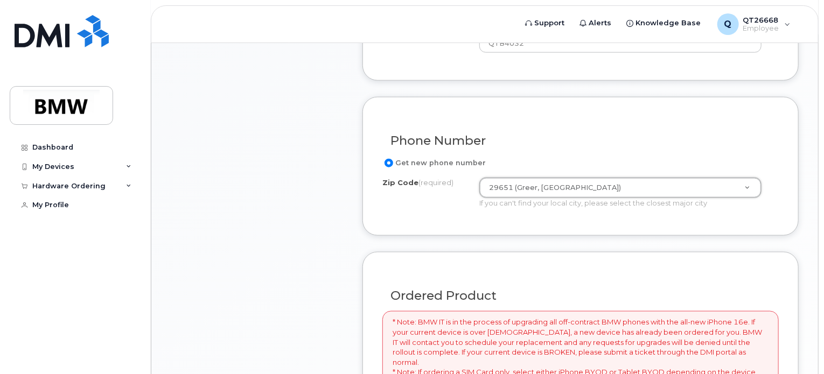
click at [433, 157] on label "Get new phone number" at bounding box center [433, 163] width 103 height 13
click at [393, 159] on input "Get new phone number" at bounding box center [388, 163] width 9 height 9
click at [414, 178] on div "Zip Code (required)" at bounding box center [430, 185] width 97 height 15
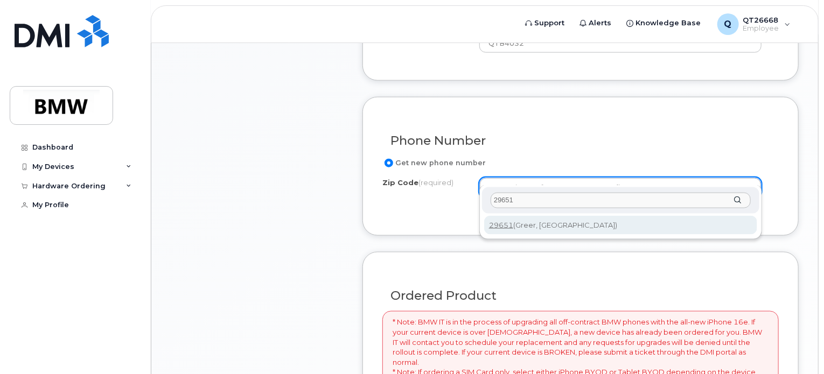
type input "29651"
type input "29651 (Greer, [GEOGRAPHIC_DATA])"
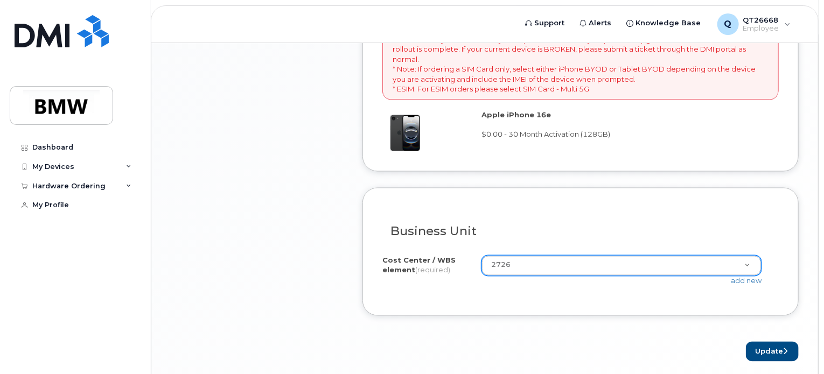
scroll to position [922, 0]
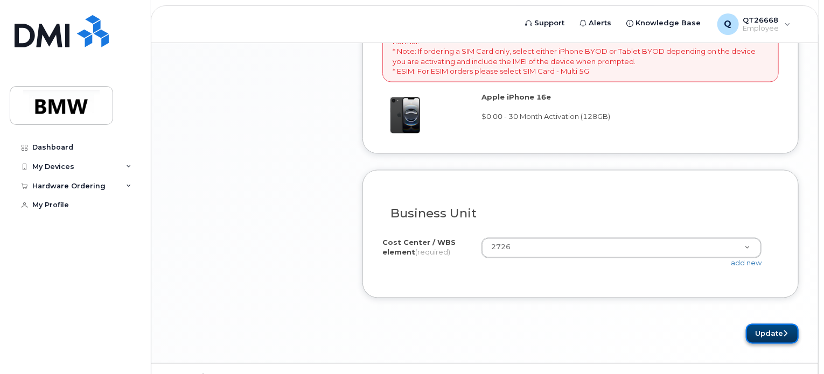
click at [777, 324] on button "Update" at bounding box center [772, 334] width 53 height 20
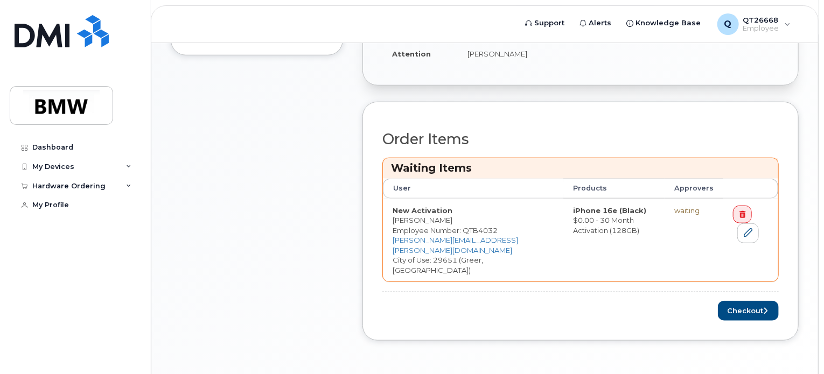
scroll to position [435, 0]
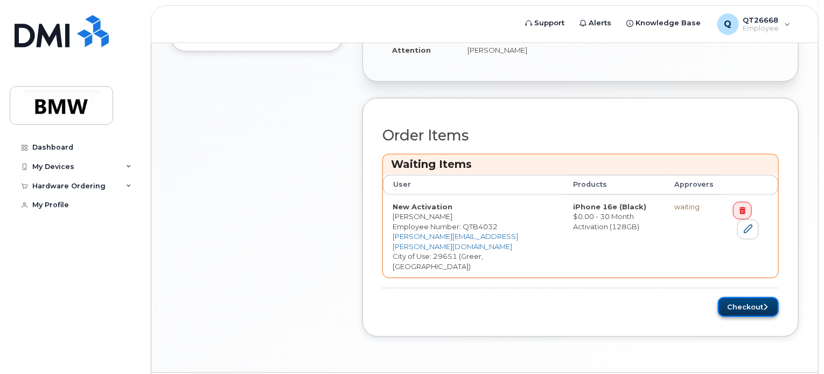
click at [734, 297] on button "Checkout" at bounding box center [748, 307] width 61 height 20
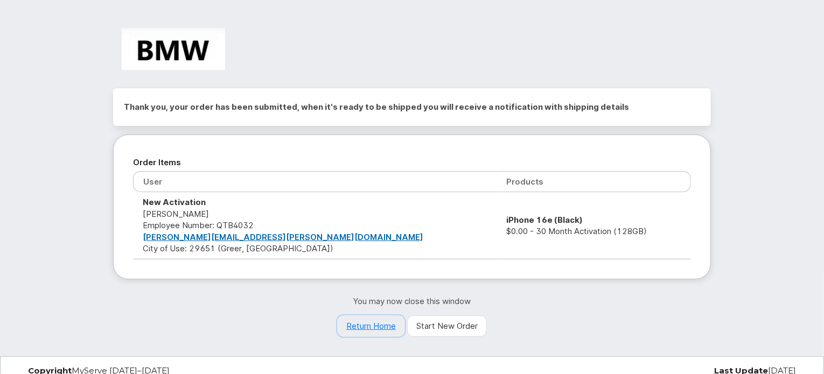
click at [355, 325] on link "Return Home" at bounding box center [371, 327] width 68 height 22
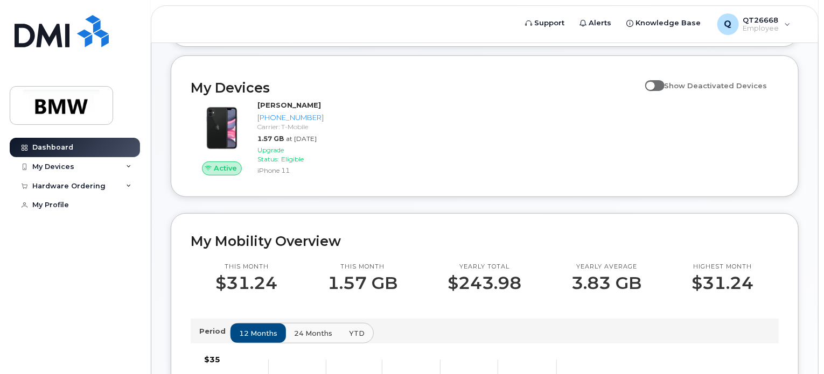
scroll to position [181, 0]
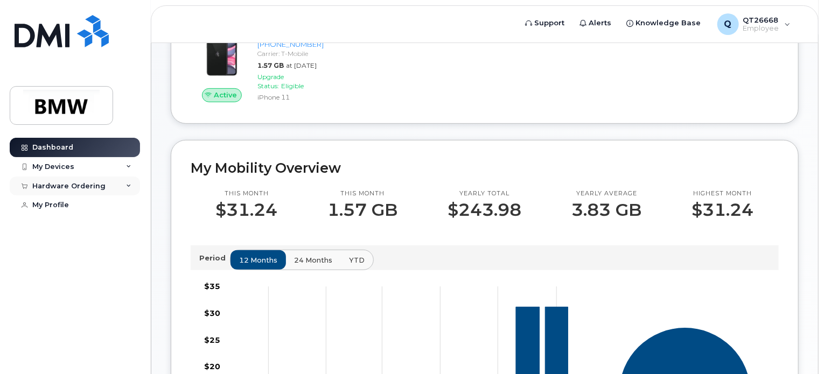
click at [97, 190] on div "Hardware Ordering" at bounding box center [68, 186] width 73 height 9
click at [55, 202] on div "My Orders" at bounding box center [56, 206] width 39 height 10
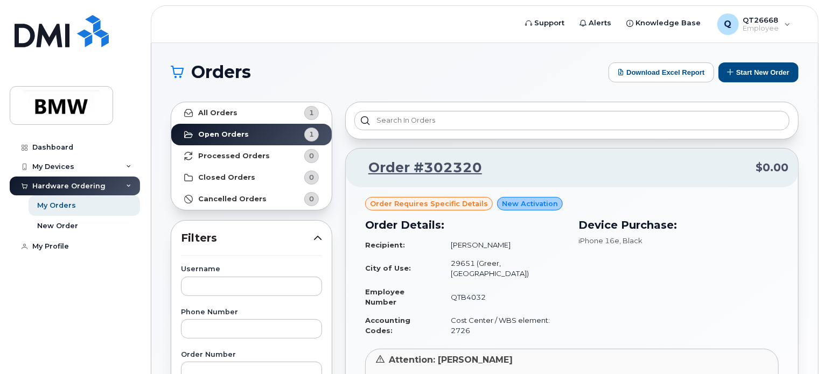
click at [127, 185] on icon at bounding box center [128, 186] width 5 height 5
